Goal: Information Seeking & Learning: Learn about a topic

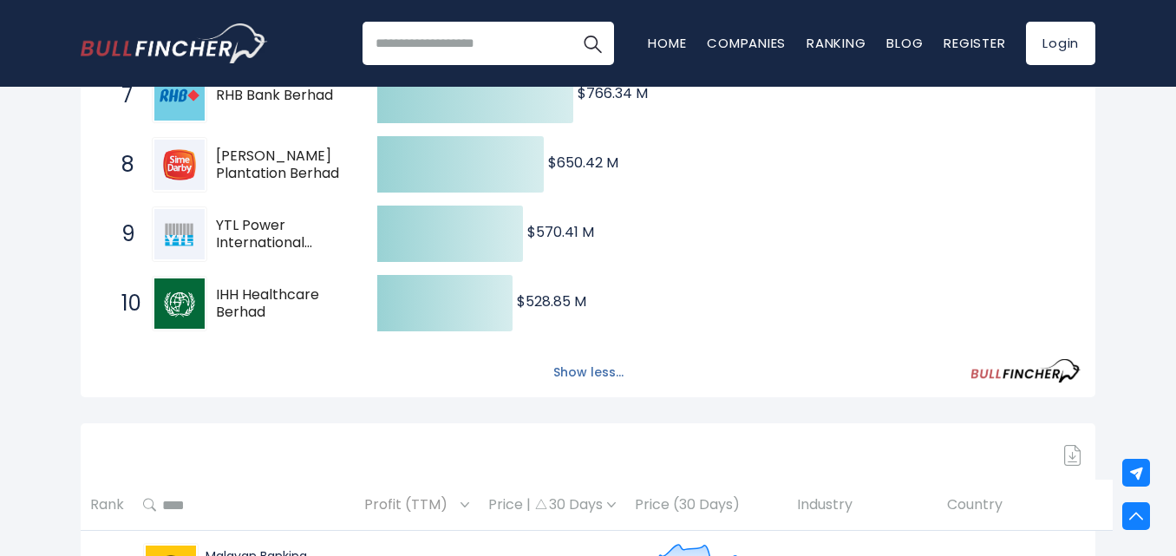
click at [599, 372] on button "Show less..." at bounding box center [588, 372] width 91 height 29
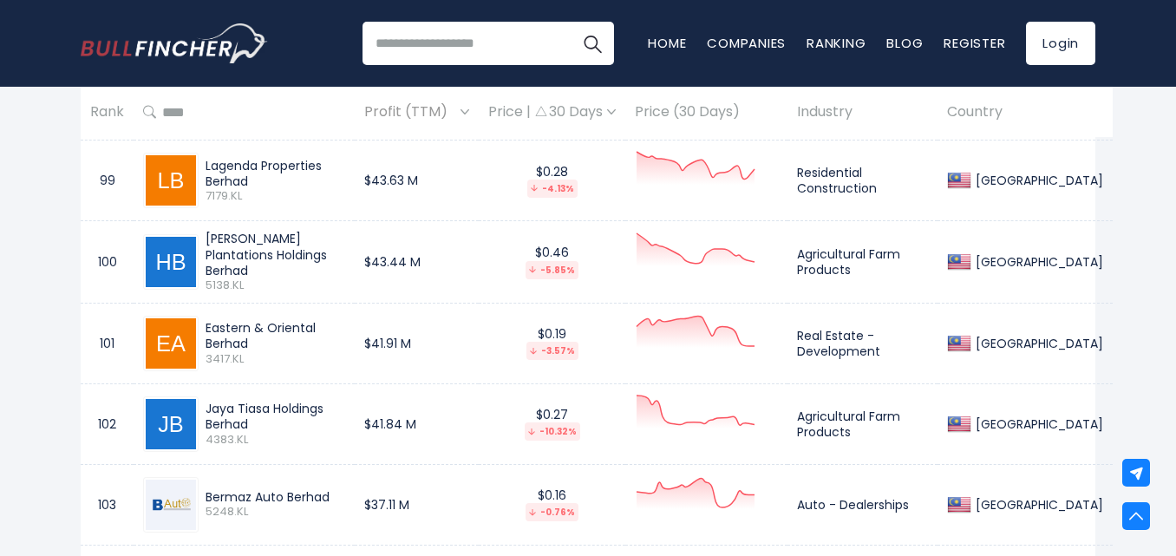
scroll to position [8763, 0]
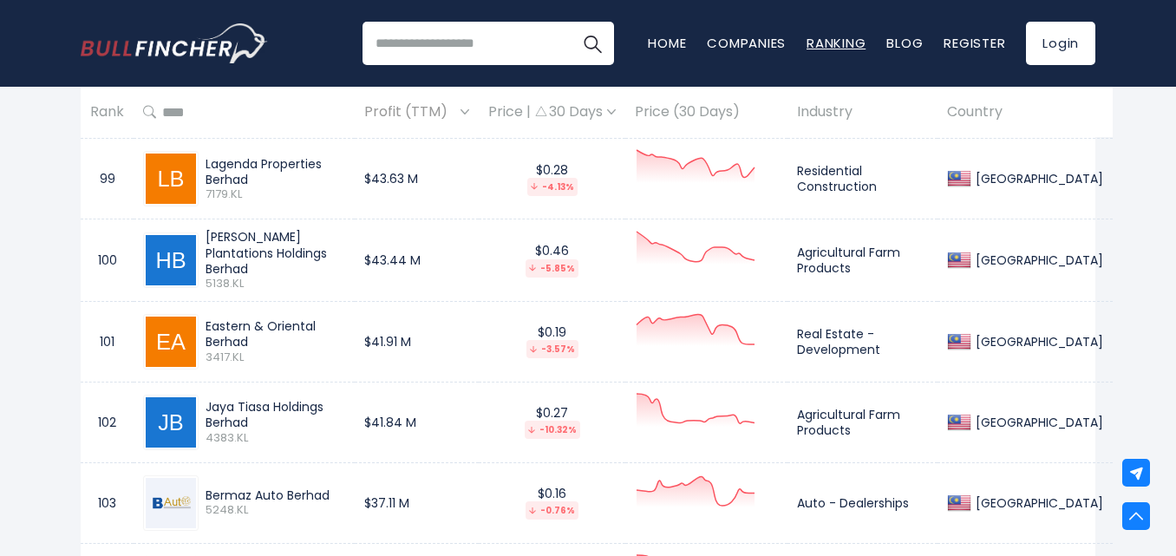
click at [821, 36] on link "Ranking" at bounding box center [836, 43] width 59 height 18
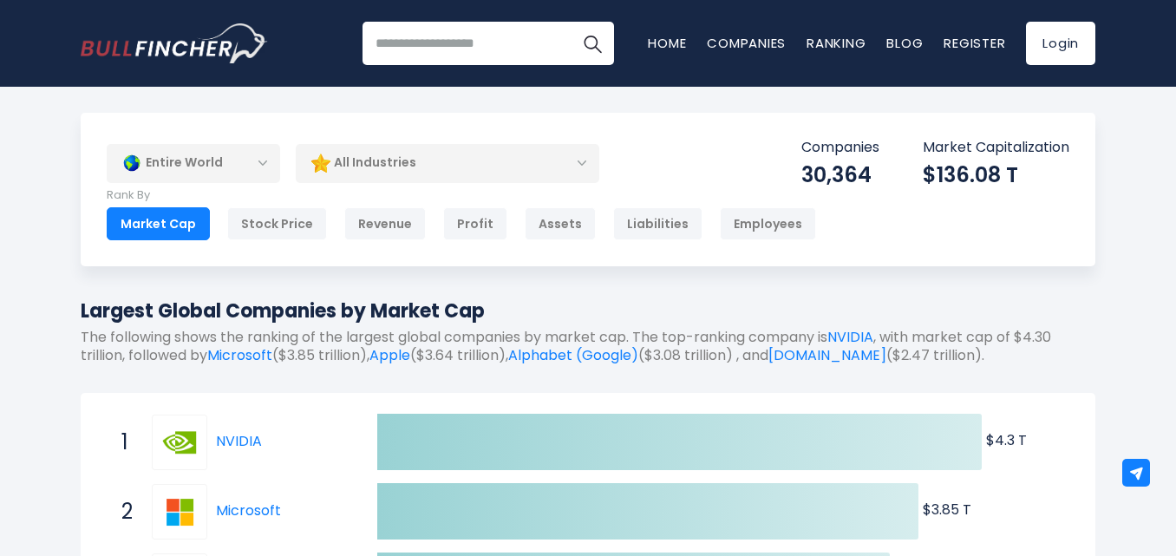
click at [266, 159] on div "Entire World" at bounding box center [194, 163] width 174 height 40
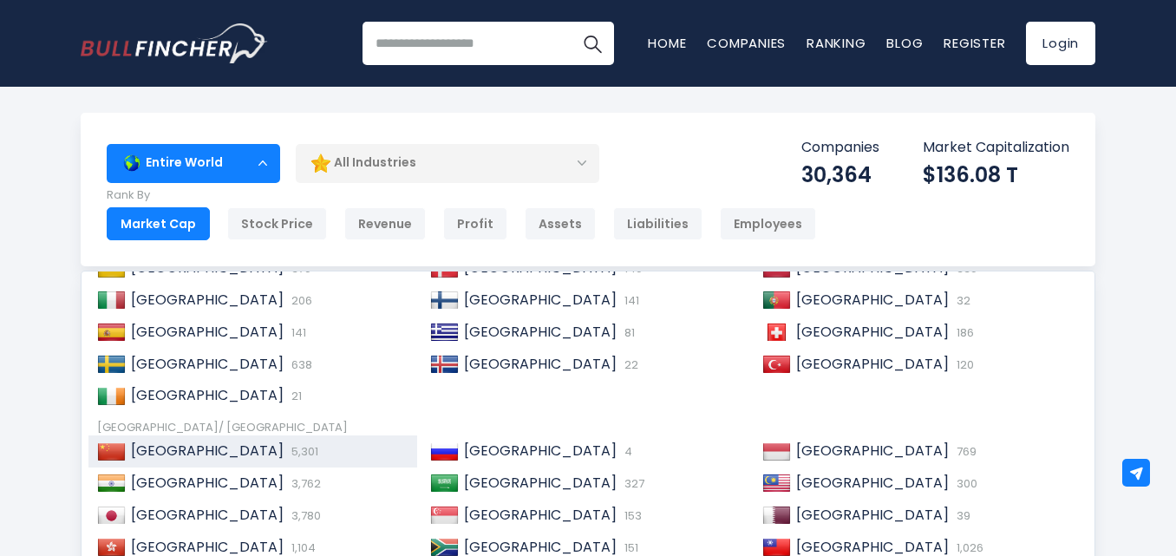
scroll to position [265, 0]
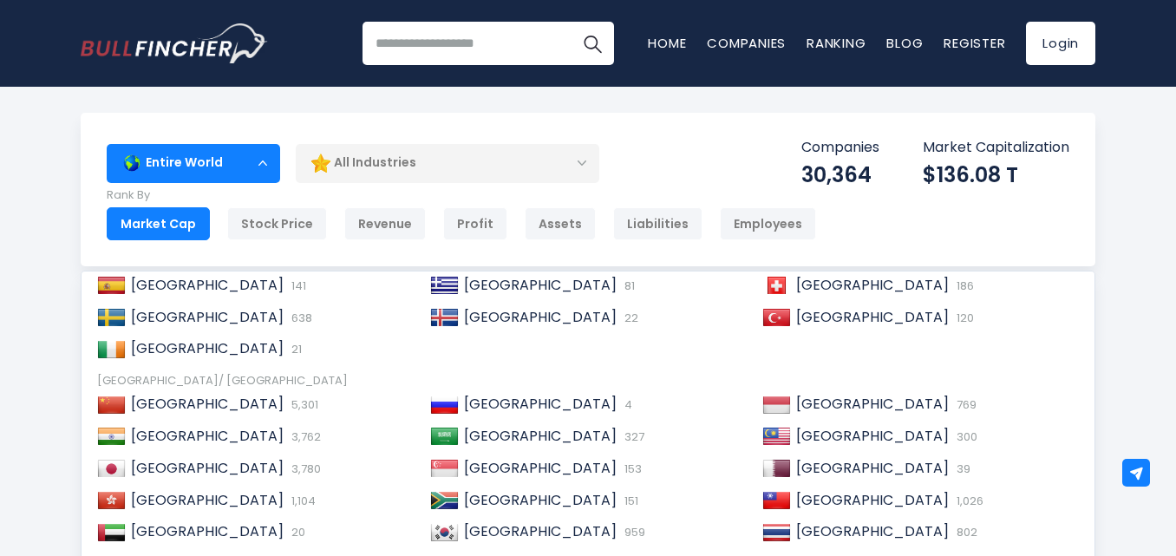
click at [777, 440] on img at bounding box center [777, 436] width 29 height 17
click at [809, 432] on span "Malaysia" at bounding box center [872, 436] width 153 height 20
click at [782, 437] on img at bounding box center [777, 436] width 29 height 17
click at [261, 164] on div "Entire World" at bounding box center [194, 163] width 174 height 40
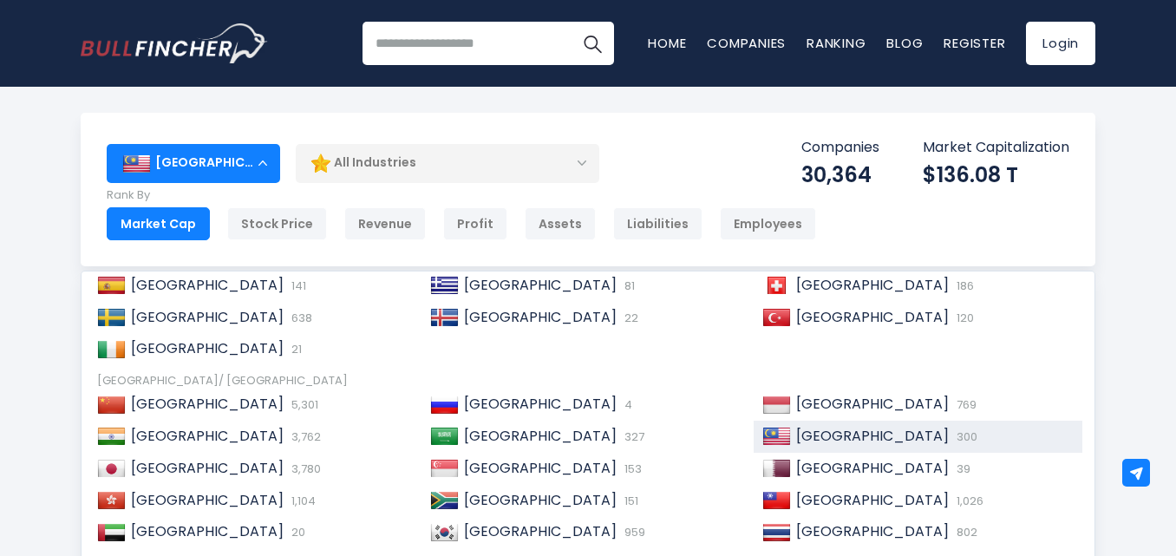
scroll to position [260, 0]
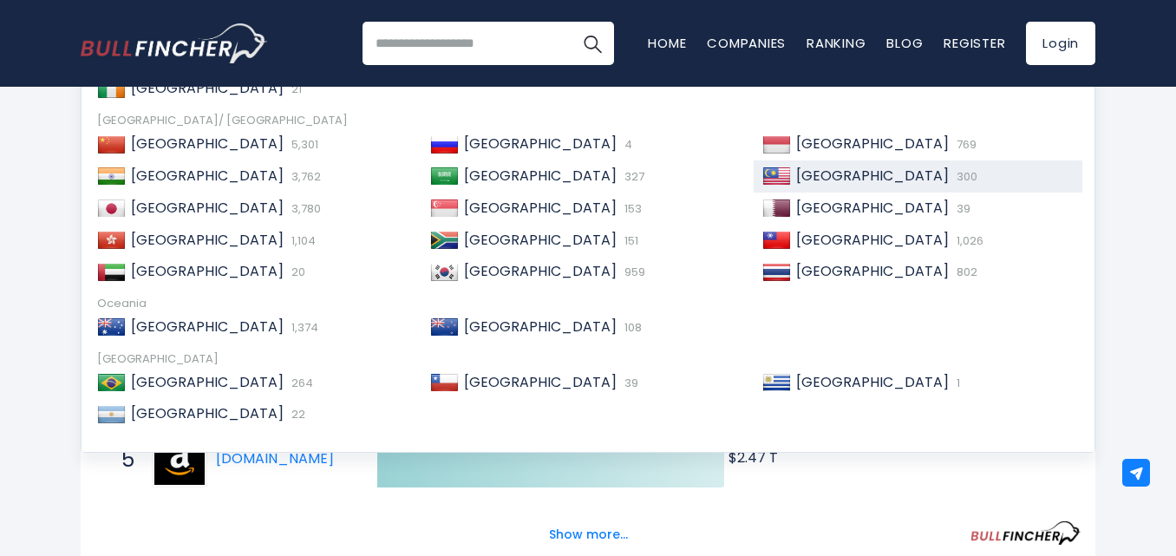
click at [801, 177] on span "Malaysia" at bounding box center [872, 176] width 153 height 20
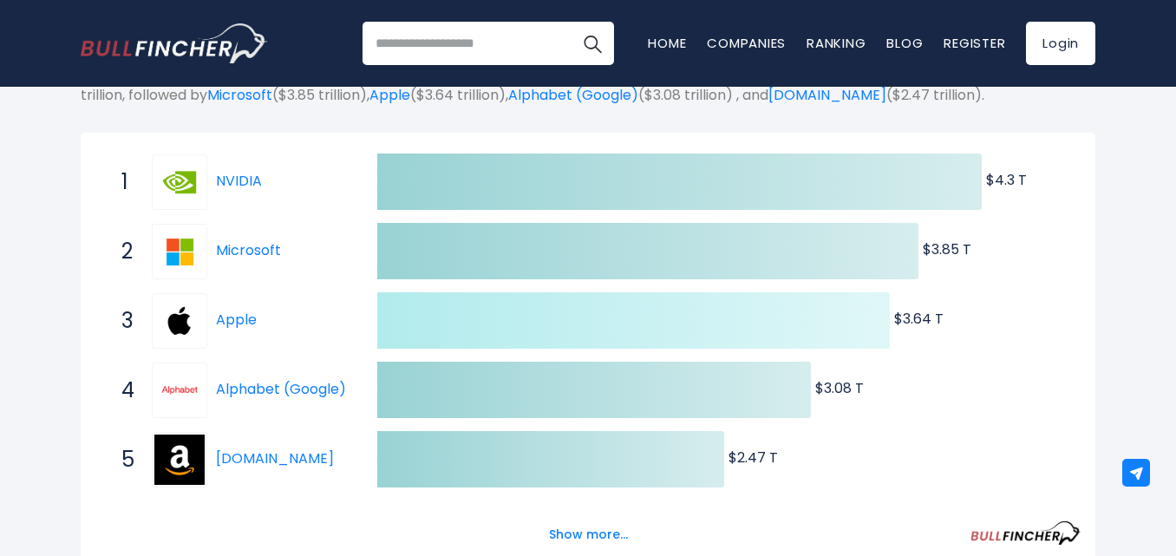
scroll to position [0, 0]
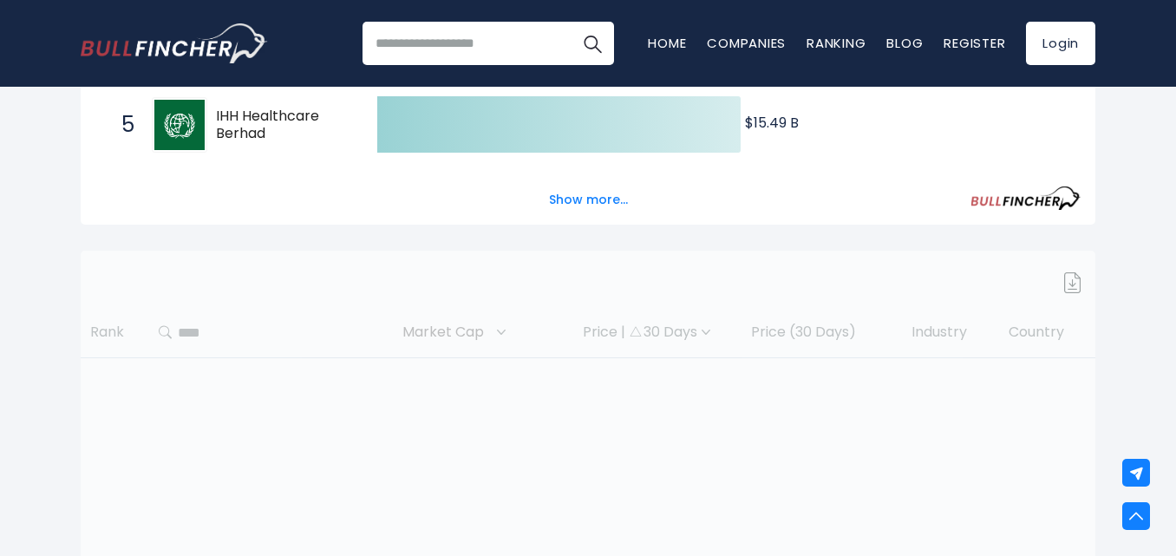
scroll to position [607, 0]
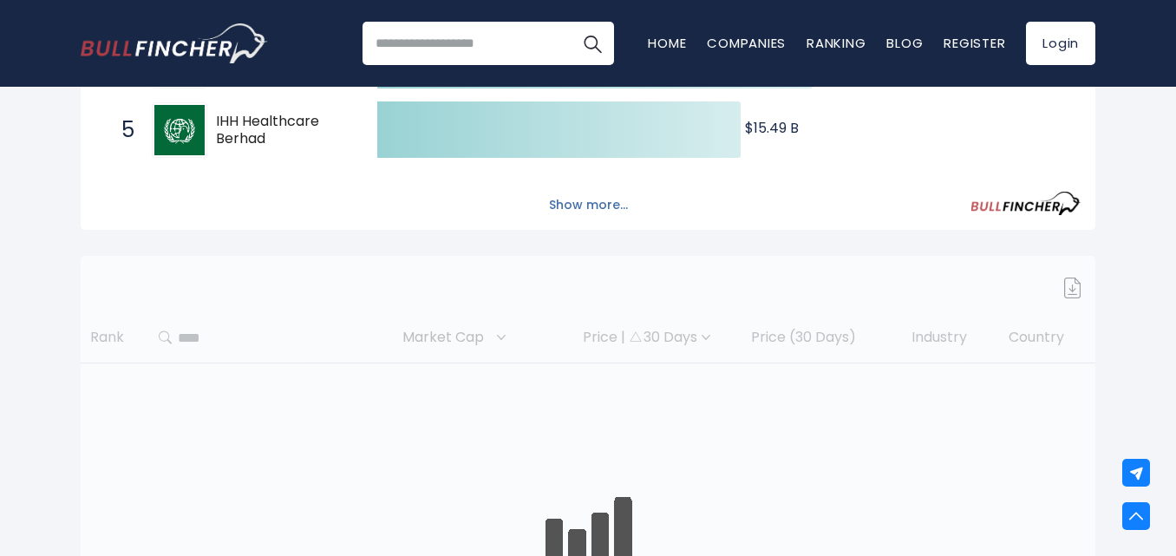
click at [600, 204] on button "Show more..." at bounding box center [589, 205] width 100 height 29
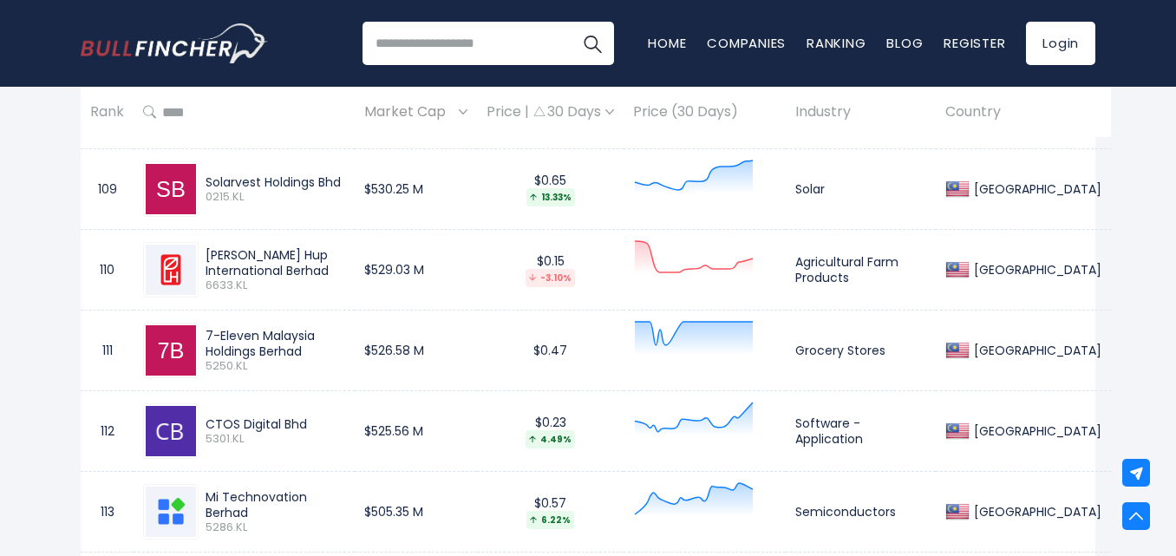
scroll to position [9891, 0]
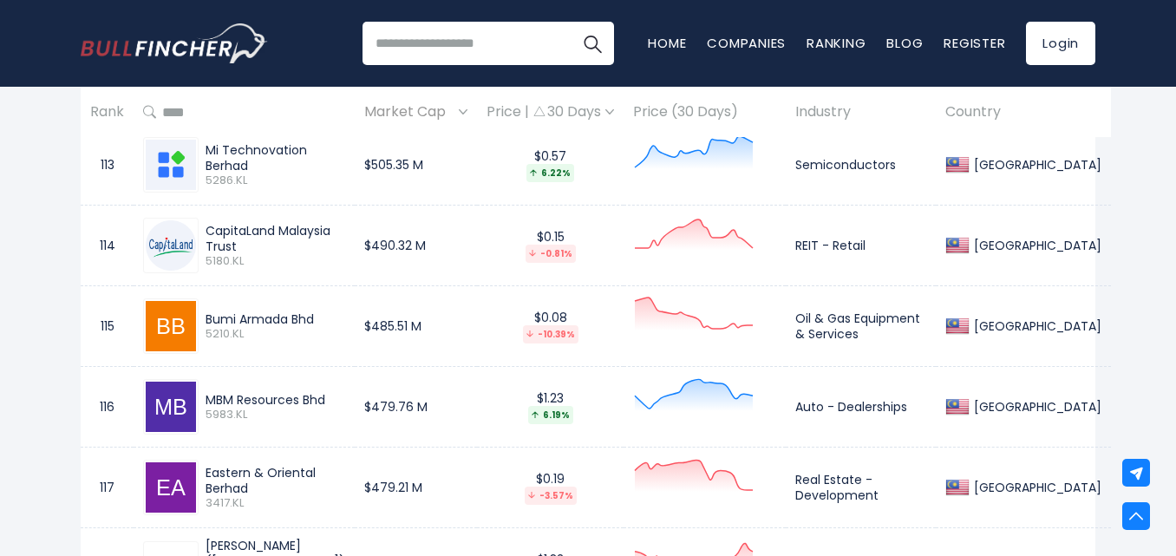
click at [259, 314] on div "Bumi Armada Bhd" at bounding box center [276, 319] width 140 height 16
click at [182, 325] on img at bounding box center [171, 326] width 50 height 50
click at [181, 327] on img at bounding box center [171, 326] width 50 height 50
click at [214, 316] on div "Bumi Armada Bhd" at bounding box center [276, 319] width 140 height 16
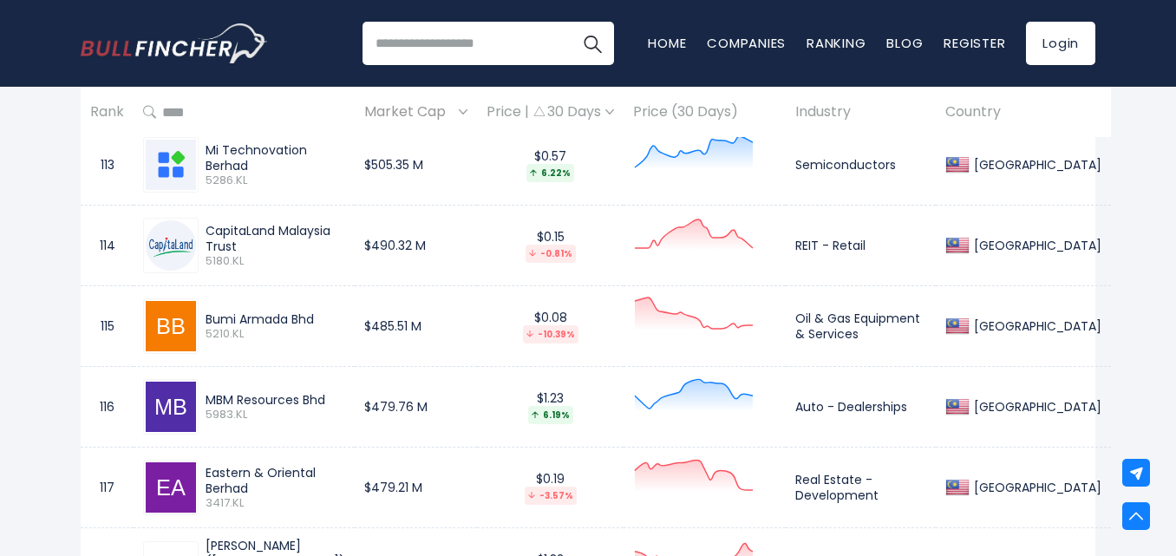
drag, startPoint x: 209, startPoint y: 310, endPoint x: 340, endPoint y: 333, distance: 133.1
click at [340, 333] on div "Bumi Armada Bhd 5210.KL" at bounding box center [272, 326] width 147 height 30
copy div "Bumi Armada Bhd 5210.KL"
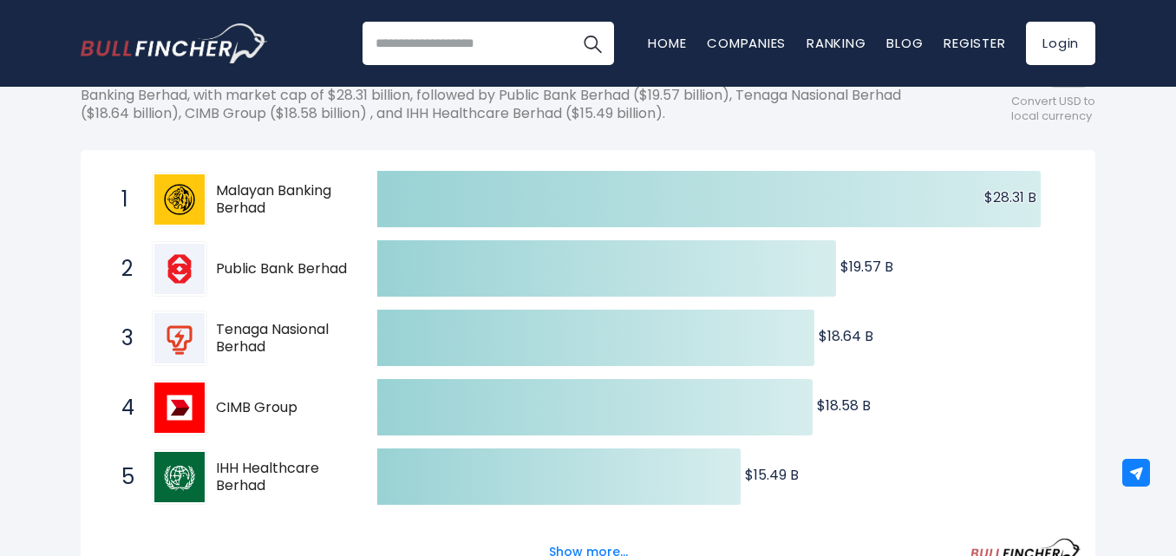
scroll to position [174, 0]
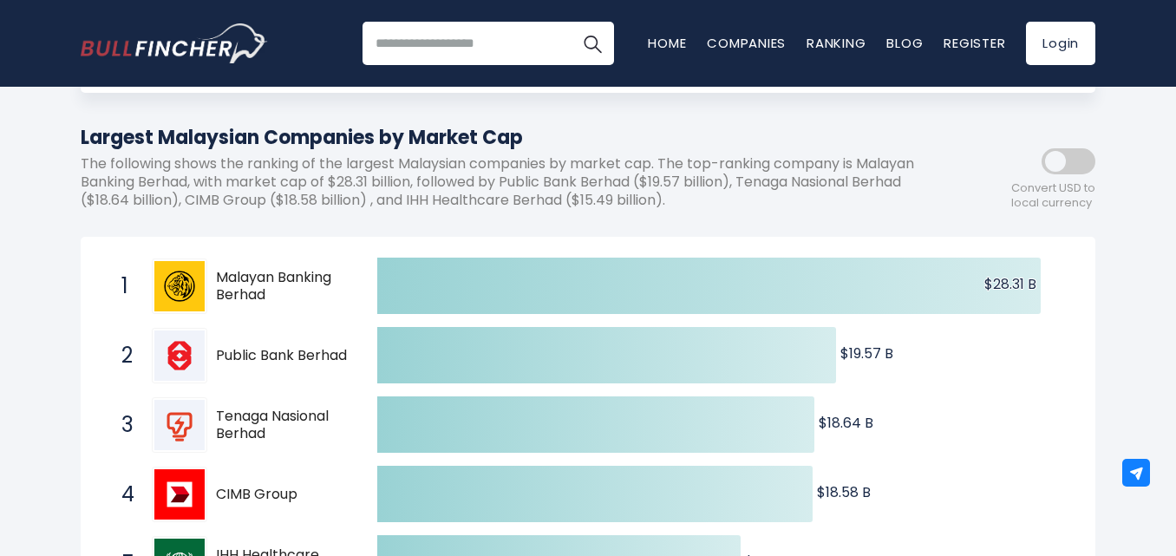
click at [1049, 157] on span at bounding box center [1069, 161] width 54 height 26
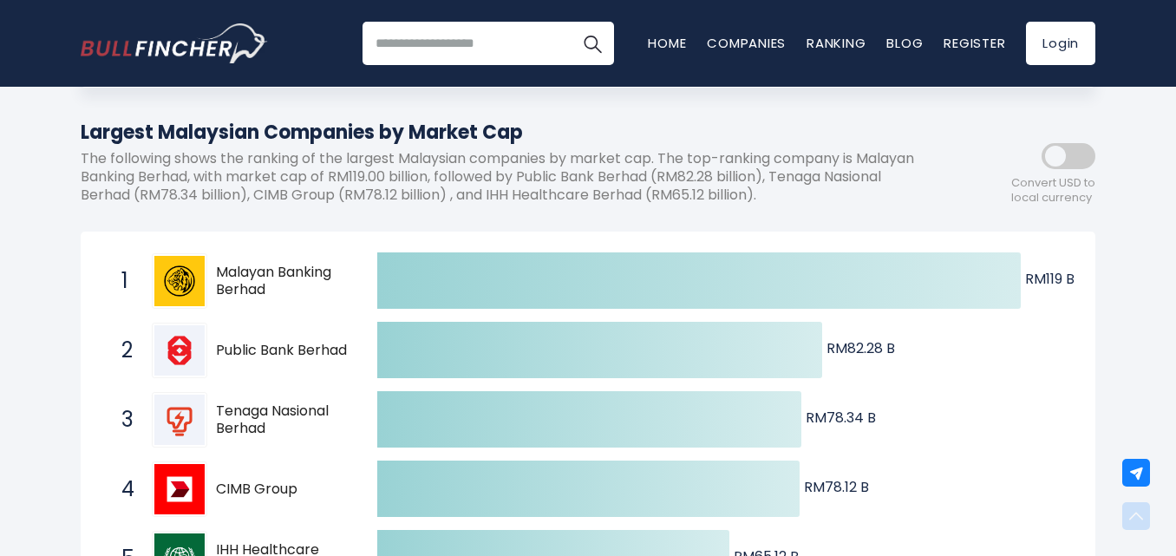
scroll to position [87, 0]
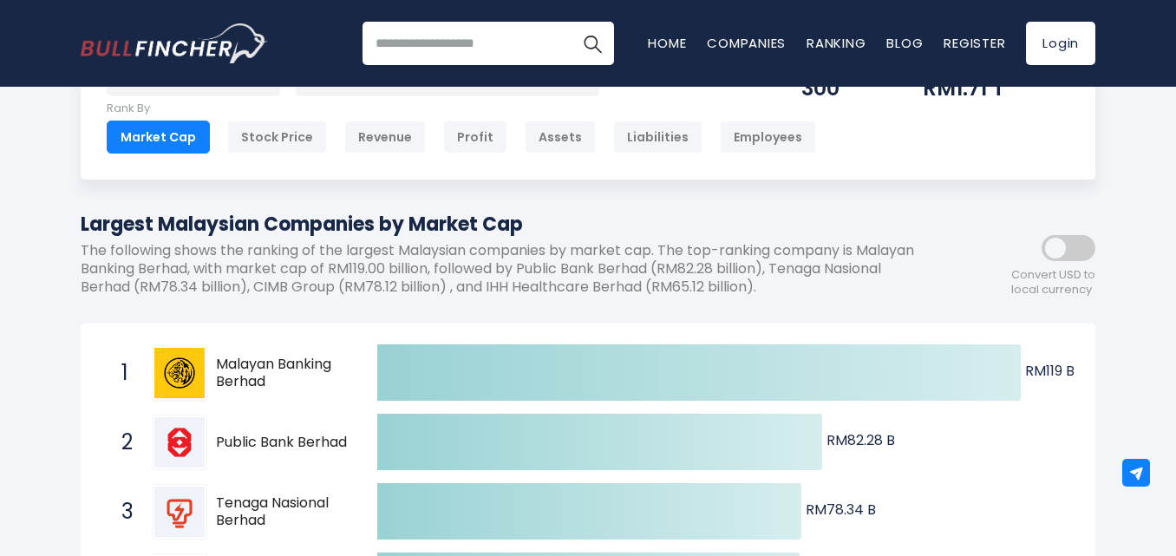
click at [149, 137] on div "Market Cap" at bounding box center [158, 137] width 103 height 33
click at [359, 134] on div "Revenue" at bounding box center [385, 137] width 82 height 33
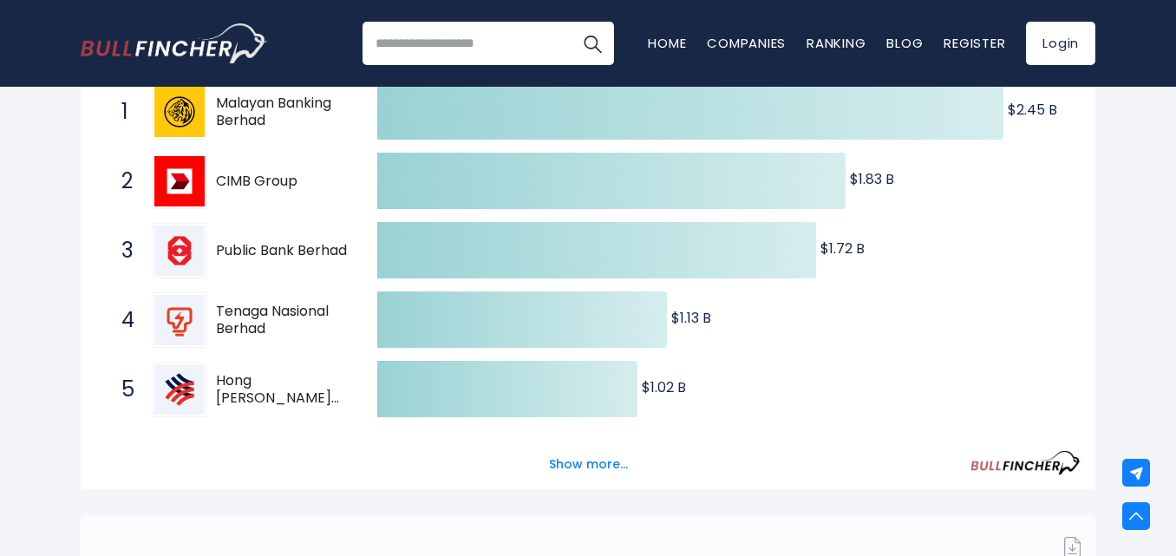
scroll to position [347, 0]
click at [1052, 163] on icon "Created with Highcharts 12.1.2 $2.45 B ​ $2.45 B $1.83 B ​ $1.83 B $1.72 B ​ $1…" at bounding box center [588, 425] width 986 height 694
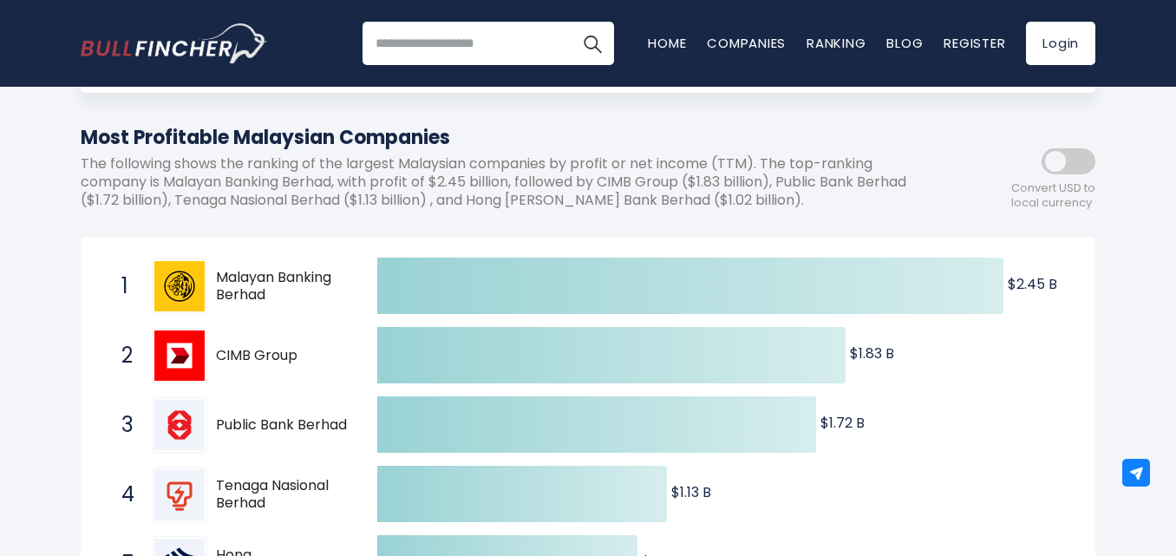
click at [1052, 163] on span at bounding box center [1069, 161] width 54 height 26
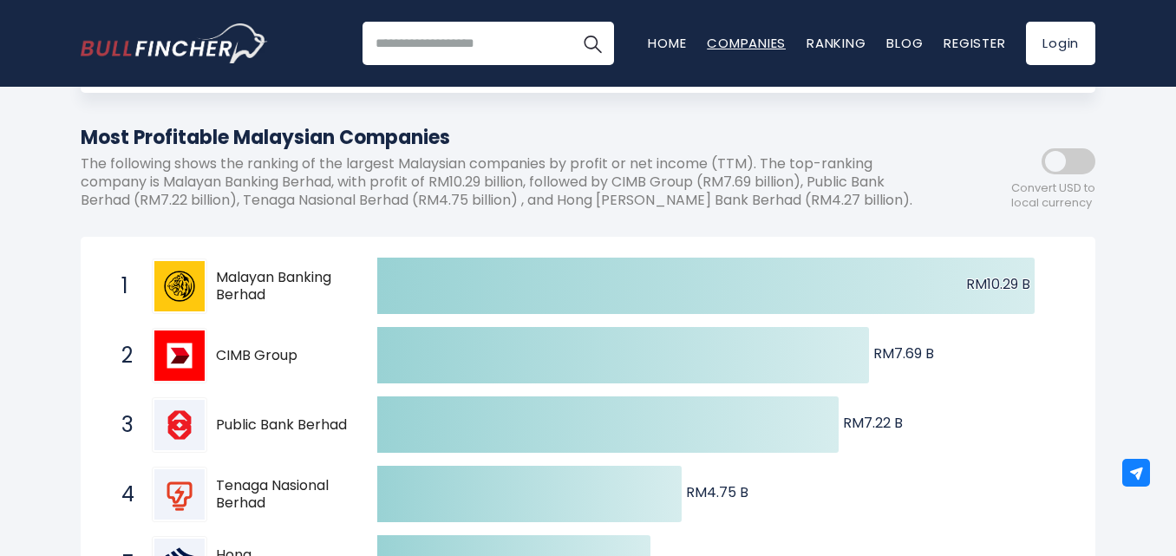
click at [710, 46] on link "Companies" at bounding box center [746, 43] width 79 height 18
